Goal: Task Accomplishment & Management: Manage account settings

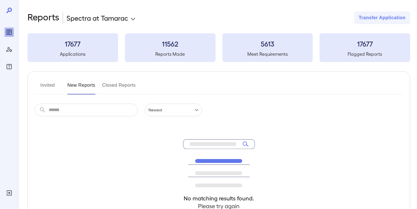
click at [53, 89] on button "Invited" at bounding box center [48, 88] width 26 height 14
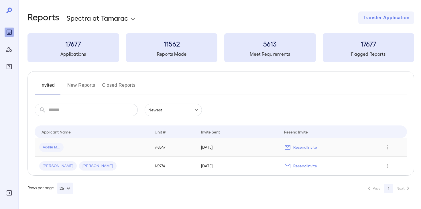
click at [50, 149] on span "Agelie M..." at bounding box center [51, 146] width 24 height 5
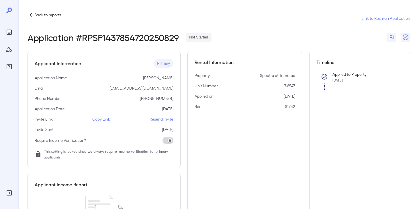
click at [42, 16] on p "Back to reports" at bounding box center [47, 15] width 27 height 6
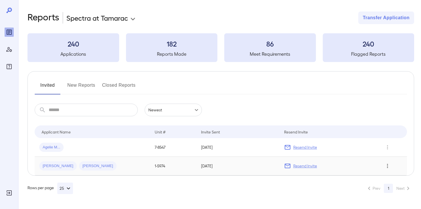
click at [389, 165] on icon "Row Actions" at bounding box center [388, 165] width 6 height 7
click at [389, 185] on li "Remove Application" at bounding box center [393, 186] width 45 height 9
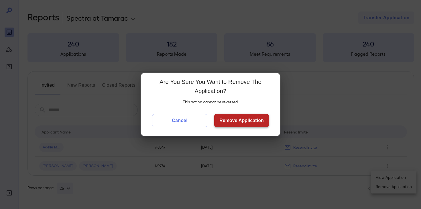
click at [245, 119] on button "Remove Application" at bounding box center [241, 120] width 55 height 13
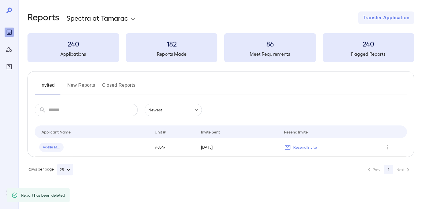
click at [51, 149] on span "Agelie M..." at bounding box center [51, 146] width 24 height 5
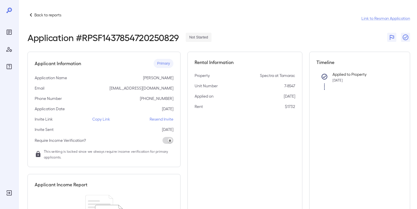
click at [98, 119] on p "Copy Link" at bounding box center [101, 119] width 18 height 6
